Goal: Task Accomplishment & Management: Manage account settings

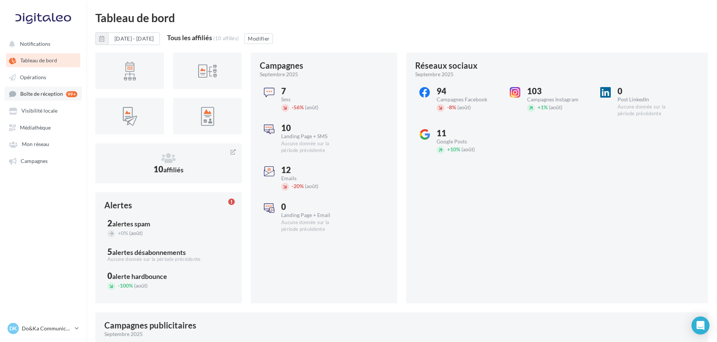
click at [46, 92] on span "Boîte de réception" at bounding box center [41, 94] width 43 height 6
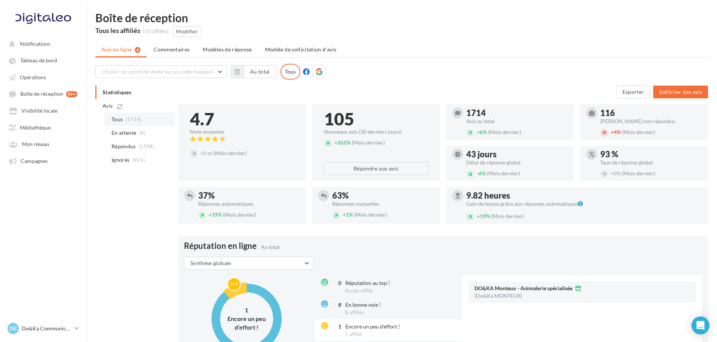
click at [130, 122] on span "(1714)" at bounding box center [134, 119] width 16 height 6
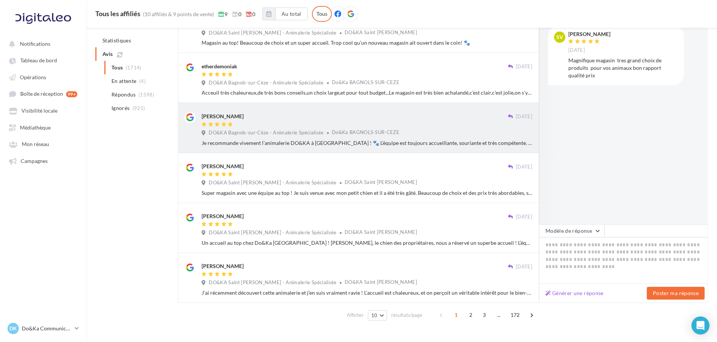
scroll to position [336, 0]
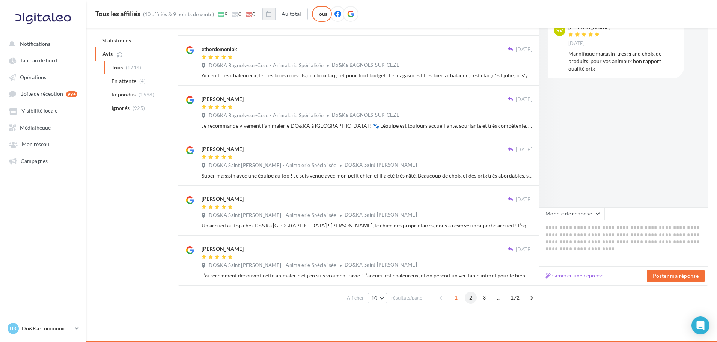
click at [467, 296] on span "2" at bounding box center [471, 298] width 12 height 12
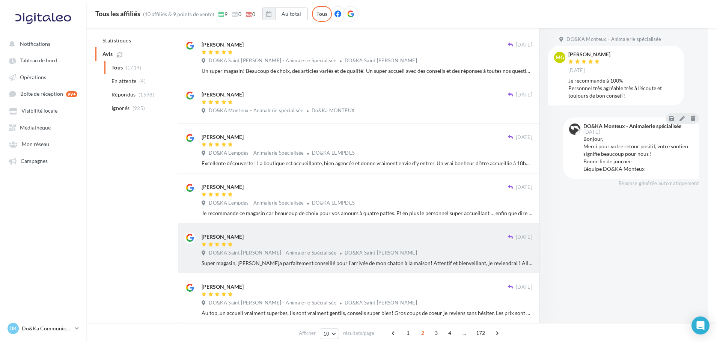
scroll to position [314, 0]
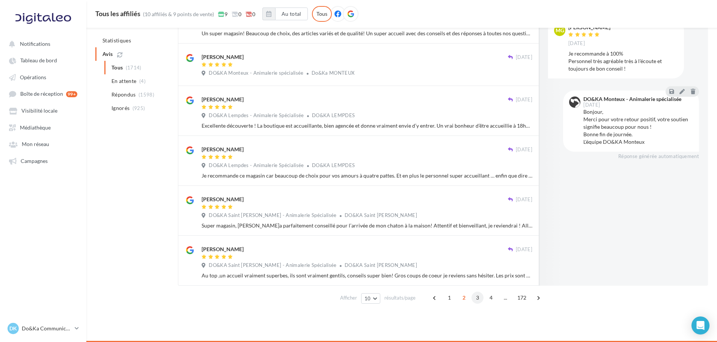
click at [472, 299] on span "3" at bounding box center [478, 298] width 12 height 12
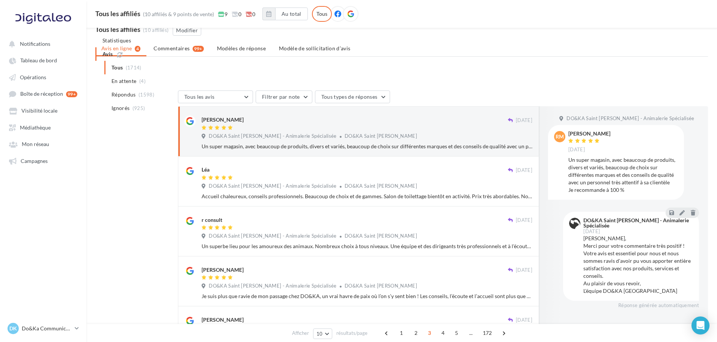
scroll to position [0, 0]
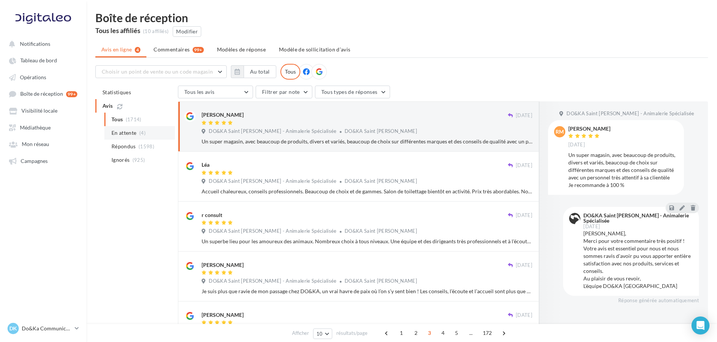
click at [133, 133] on span "En attente" at bounding box center [124, 133] width 25 height 8
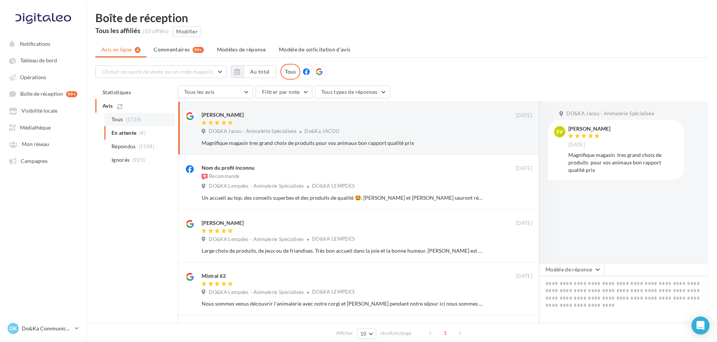
click at [130, 121] on span "(1714)" at bounding box center [134, 119] width 16 height 6
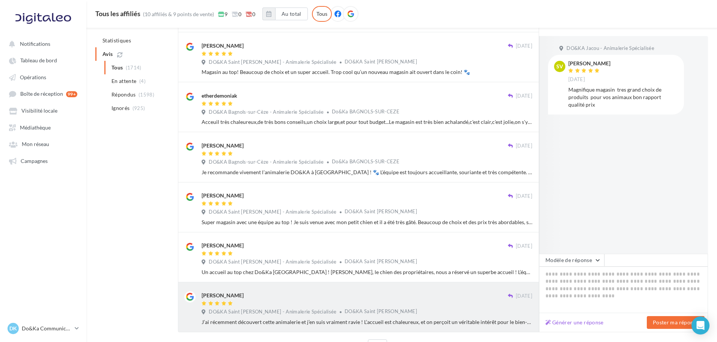
scroll to position [336, 0]
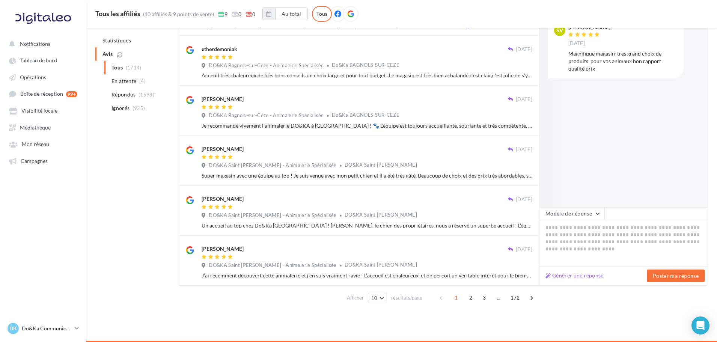
click at [490, 298] on div "1 2 3 ... 172" at bounding box center [488, 298] width 104 height 12
click at [474, 298] on span "2" at bounding box center [471, 298] width 12 height 12
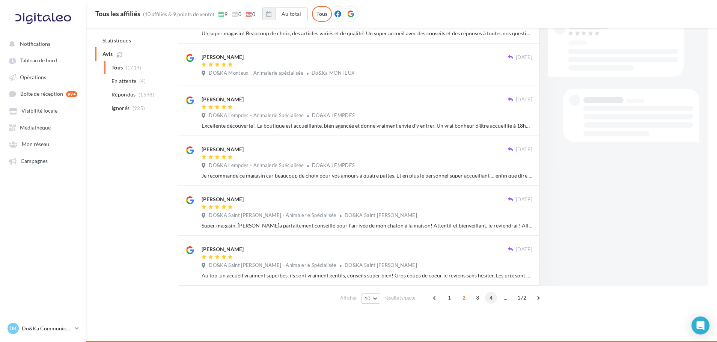
click at [487, 297] on span "4" at bounding box center [491, 298] width 12 height 12
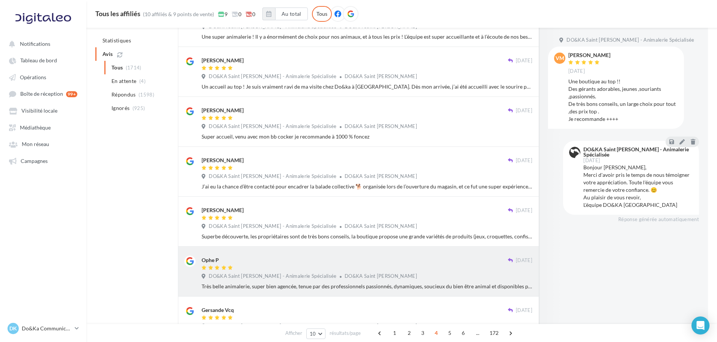
scroll to position [269, 0]
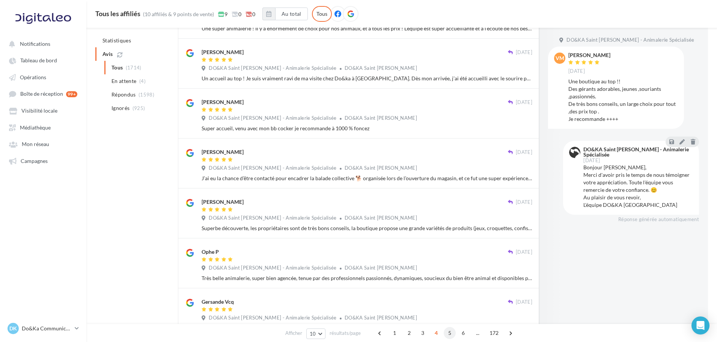
click at [449, 334] on span "5" at bounding box center [450, 333] width 12 height 12
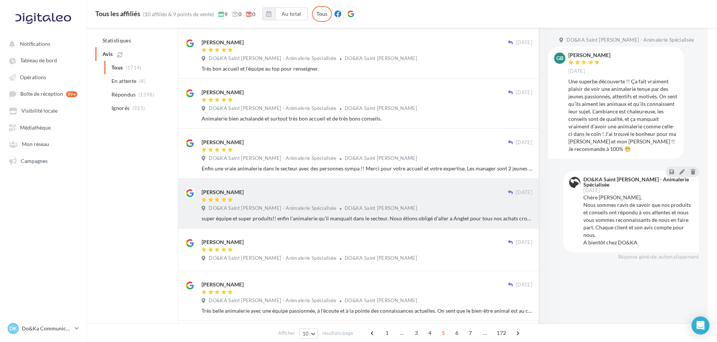
scroll to position [314, 0]
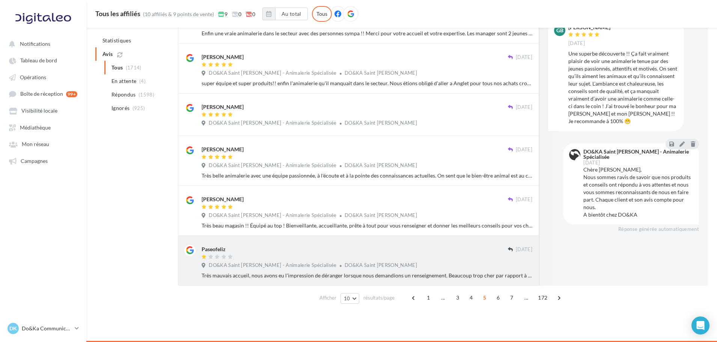
click at [441, 264] on div "DO&KA Saint [PERSON_NAME] - Animalerie Spécialisée DO&KA Saint [PERSON_NAME]" at bounding box center [367, 266] width 331 height 8
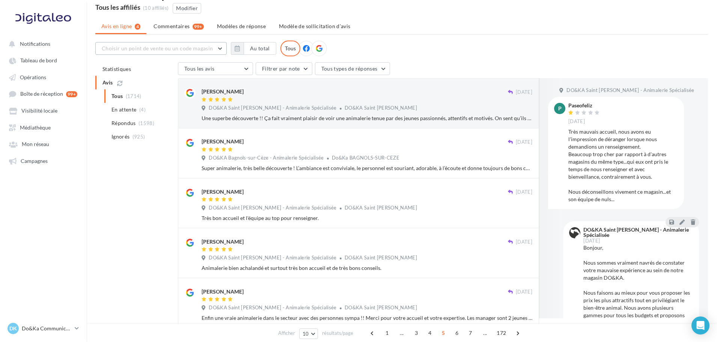
scroll to position [0, 0]
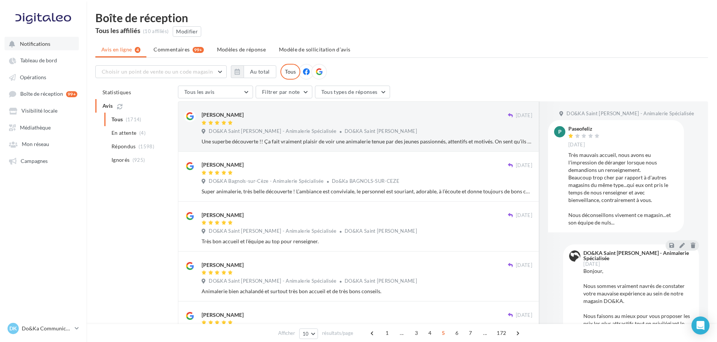
click at [59, 45] on button "Notifications" at bounding box center [42, 44] width 74 height 14
